Goal: Check status

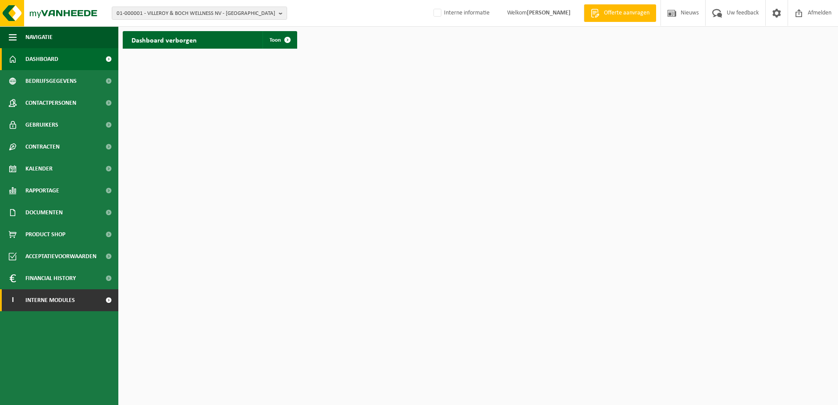
click at [48, 301] on span "Interne modules" at bounding box center [50, 300] width 50 height 22
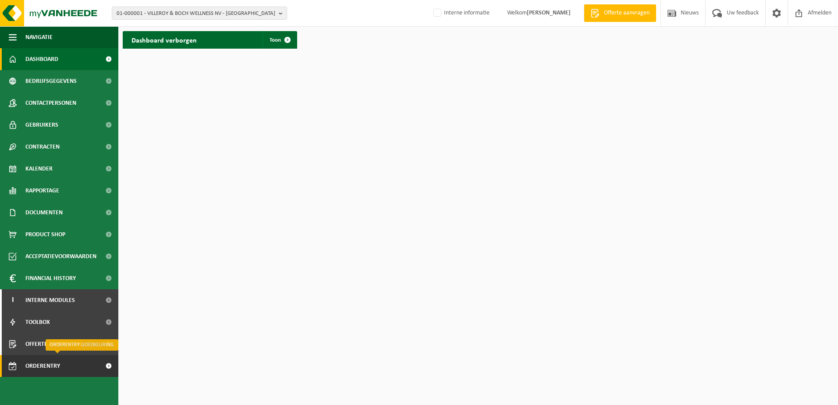
drag, startPoint x: 61, startPoint y: 365, endPoint x: 66, endPoint y: 364, distance: 4.8
click at [61, 365] on span "Orderentry Goedkeuring" at bounding box center [62, 366] width 74 height 22
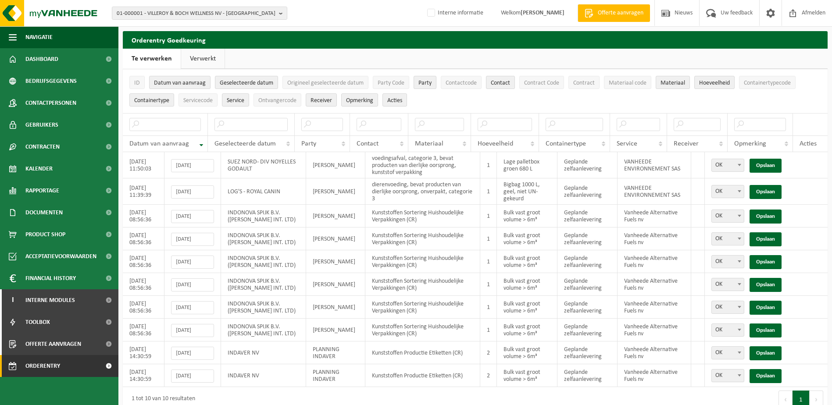
click at [204, 59] on link "Verwerkt" at bounding box center [202, 59] width 43 height 20
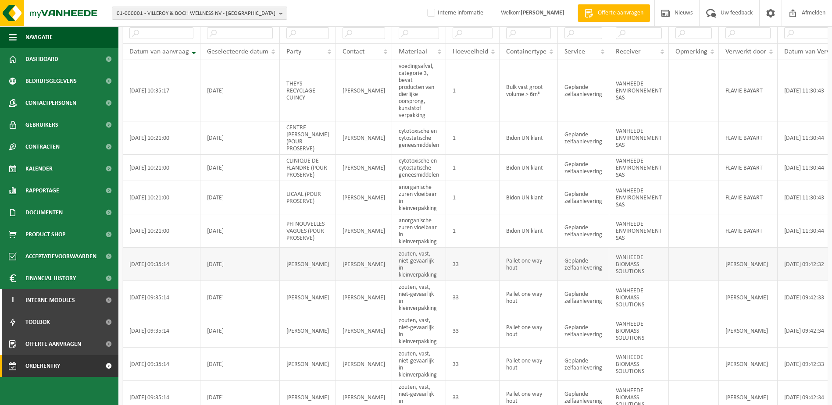
scroll to position [148, 0]
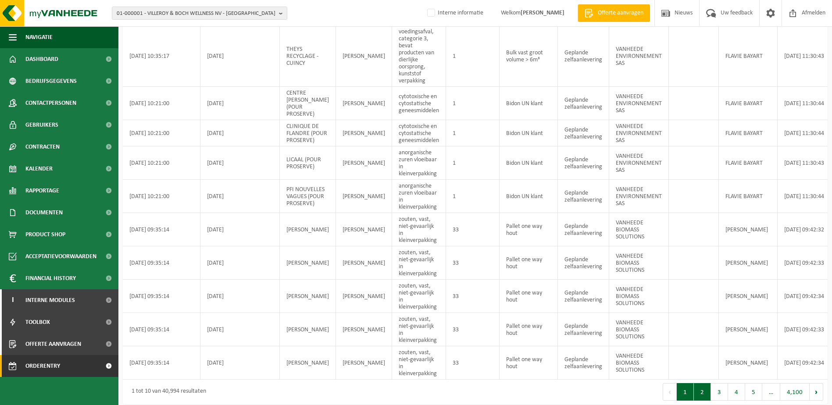
click at [704, 385] on button "2" at bounding box center [702, 392] width 17 height 18
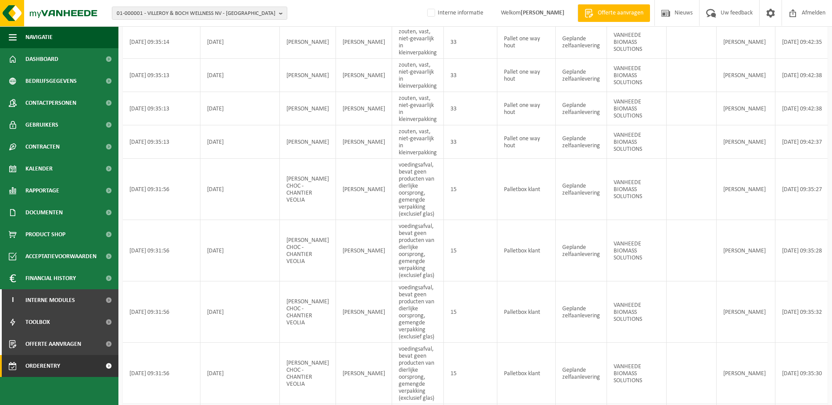
scroll to position [289, 0]
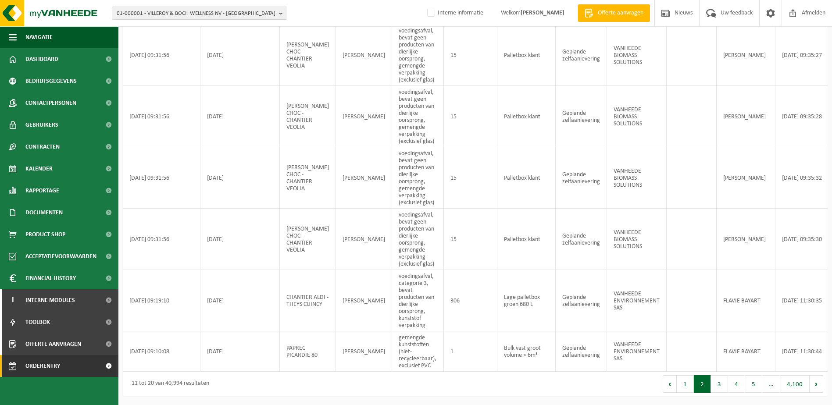
click at [722, 385] on button "3" at bounding box center [719, 384] width 17 height 18
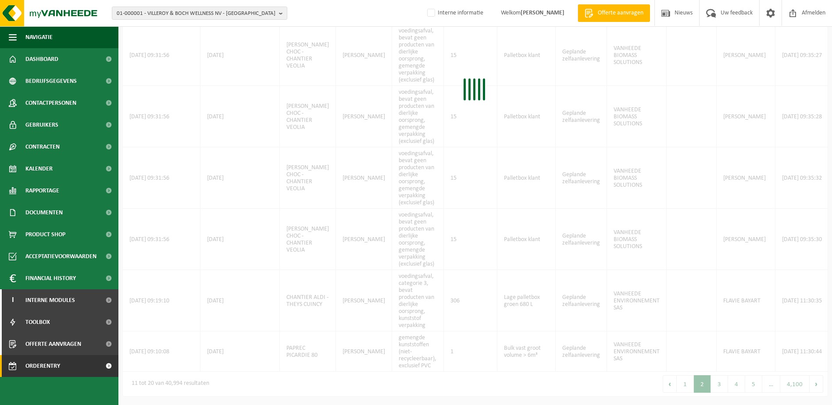
scroll to position [253, 0]
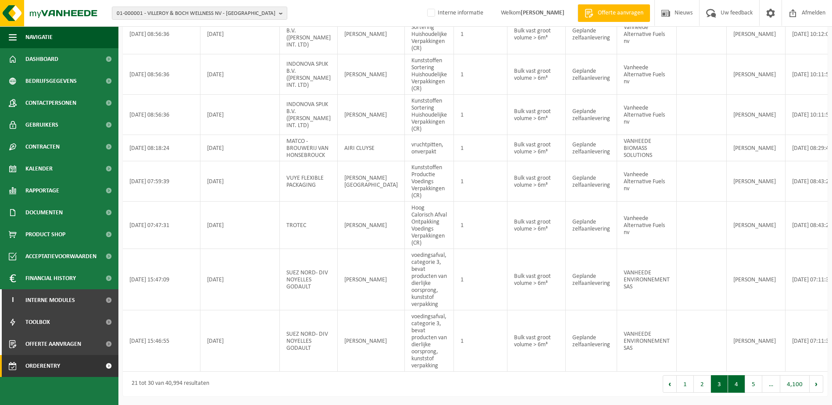
click at [734, 388] on button "4" at bounding box center [736, 384] width 17 height 18
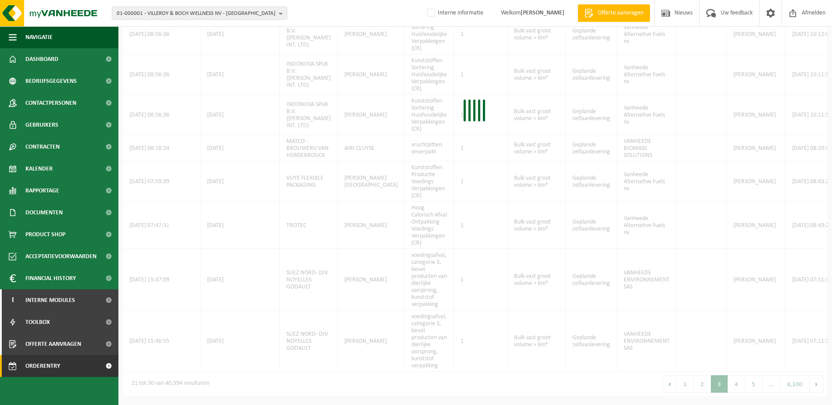
scroll to position [257, 0]
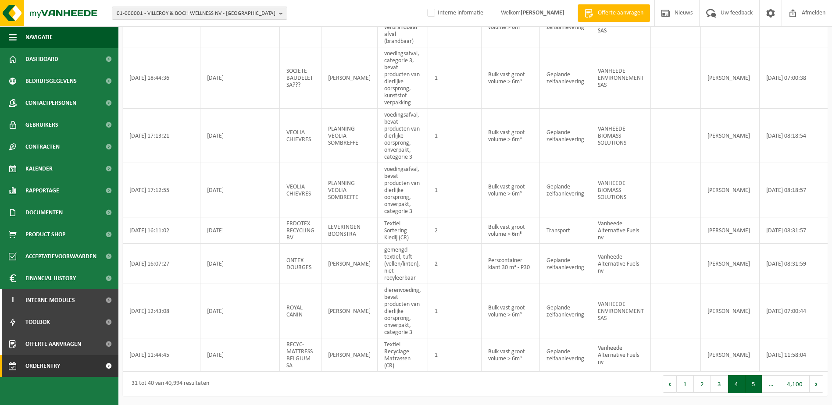
click at [756, 392] on button "5" at bounding box center [753, 384] width 17 height 18
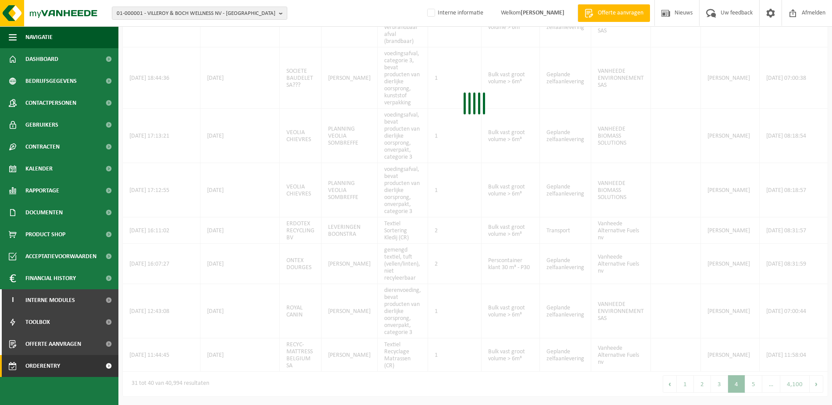
scroll to position [71, 0]
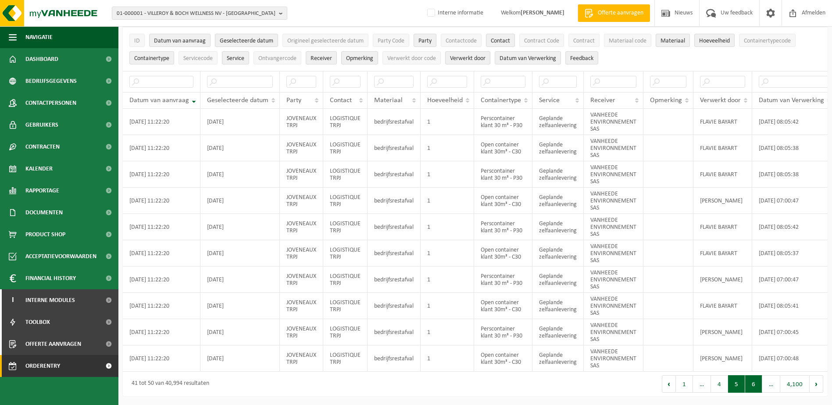
click at [753, 387] on button "6" at bounding box center [753, 384] width 17 height 18
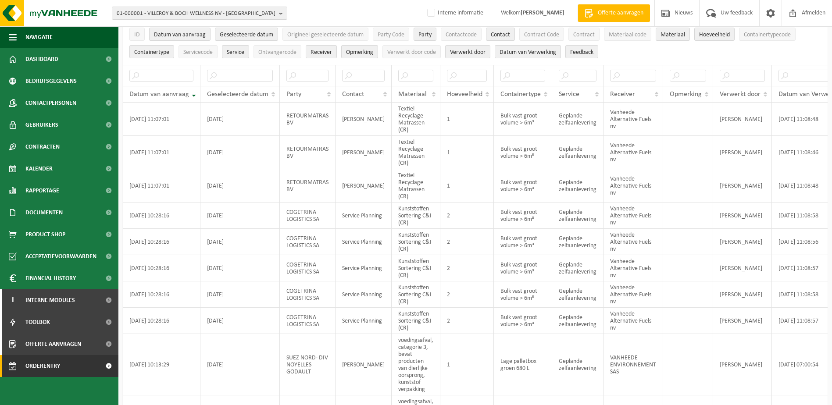
scroll to position [162, 0]
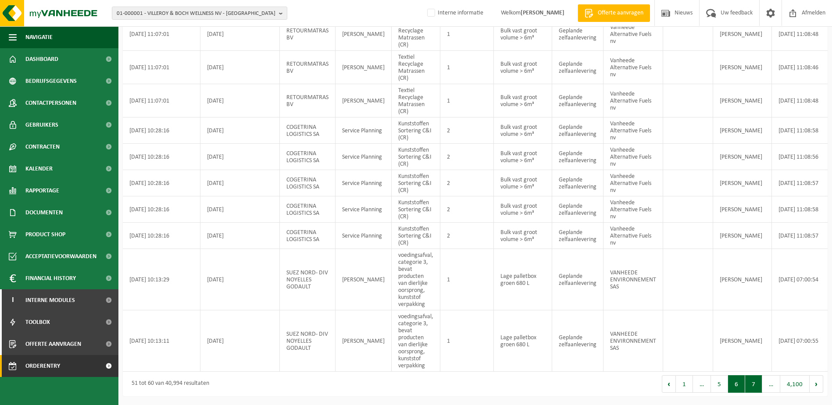
click at [755, 388] on button "7" at bounding box center [753, 384] width 17 height 18
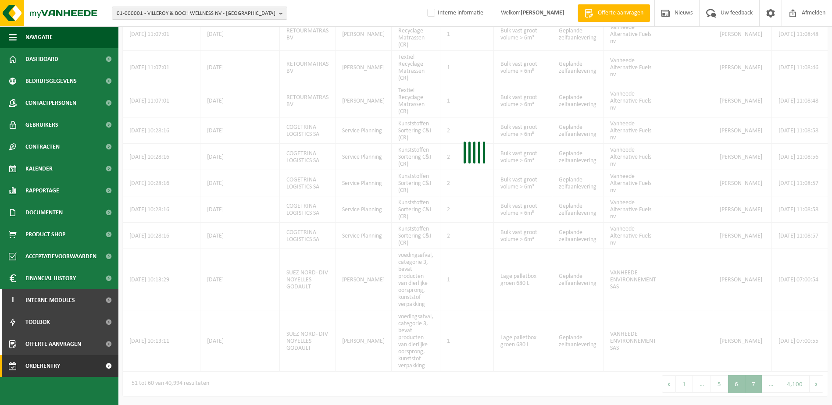
scroll to position [415, 0]
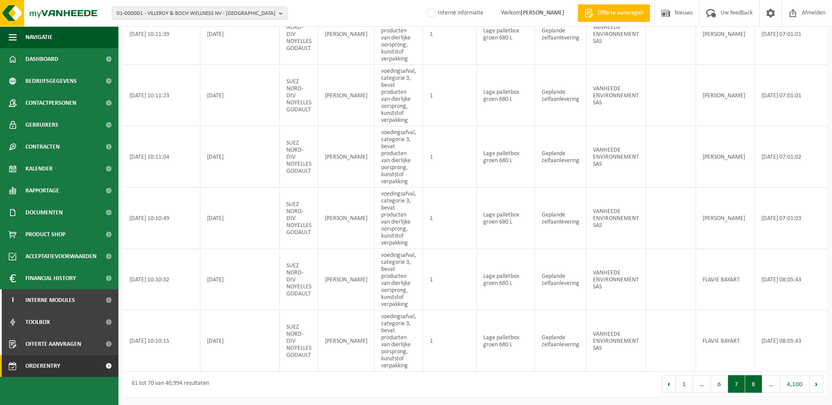
click at [754, 388] on button "8" at bounding box center [753, 384] width 17 height 18
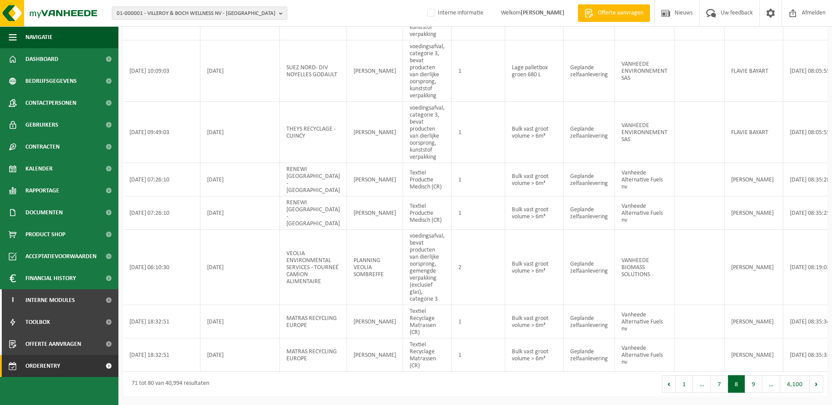
scroll to position [310, 0]
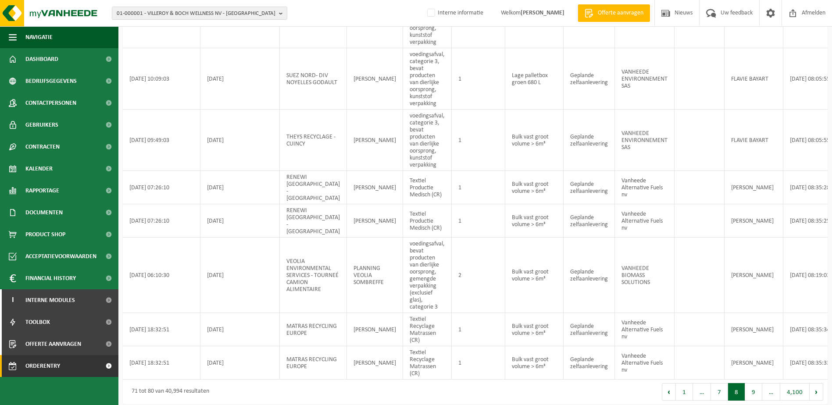
click at [754, 389] on button "9" at bounding box center [753, 392] width 17 height 18
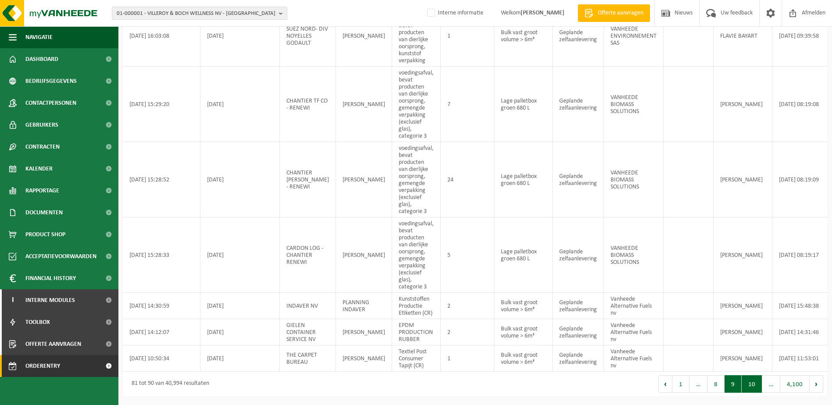
scroll to position [317, 0]
click at [753, 389] on button "10" at bounding box center [752, 384] width 21 height 18
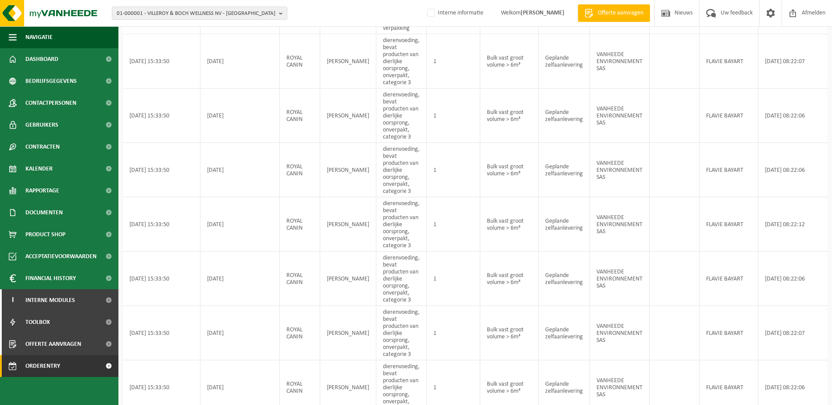
scroll to position [353, 0]
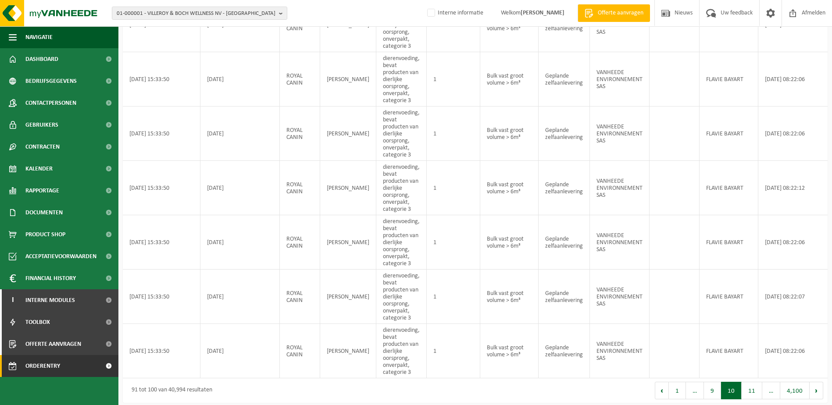
click at [753, 389] on button "11" at bounding box center [752, 391] width 21 height 18
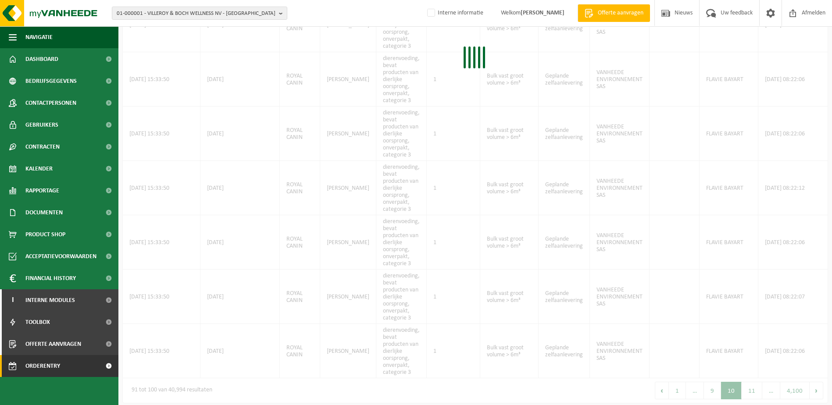
scroll to position [268, 0]
